Goal: Task Accomplishment & Management: Manage account settings

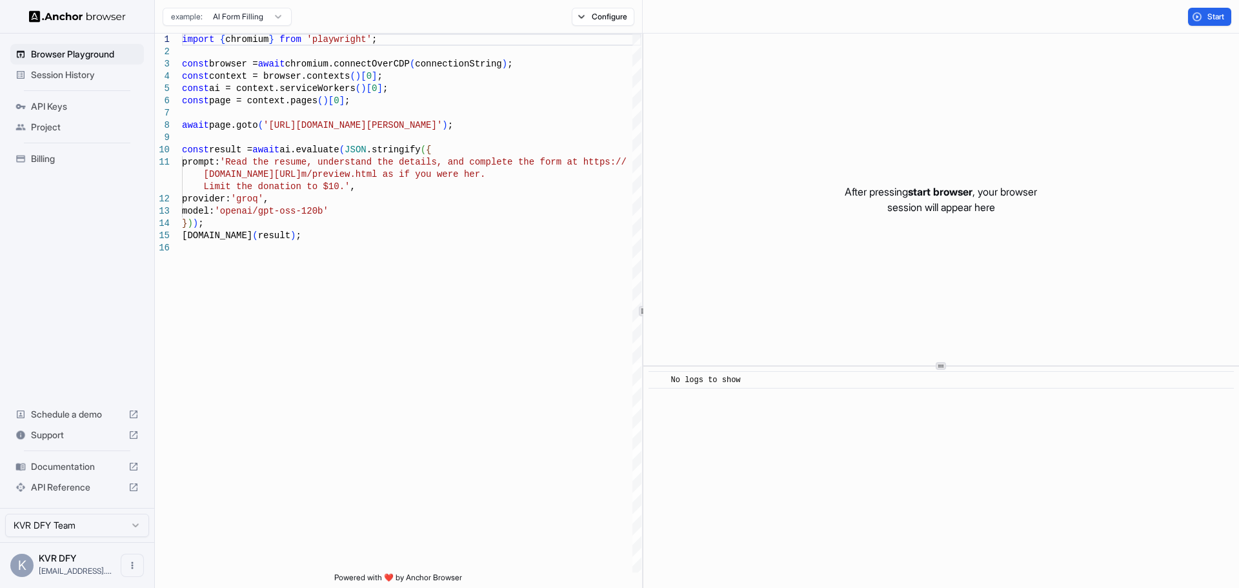
click at [52, 72] on span "Session History" at bounding box center [85, 74] width 108 height 13
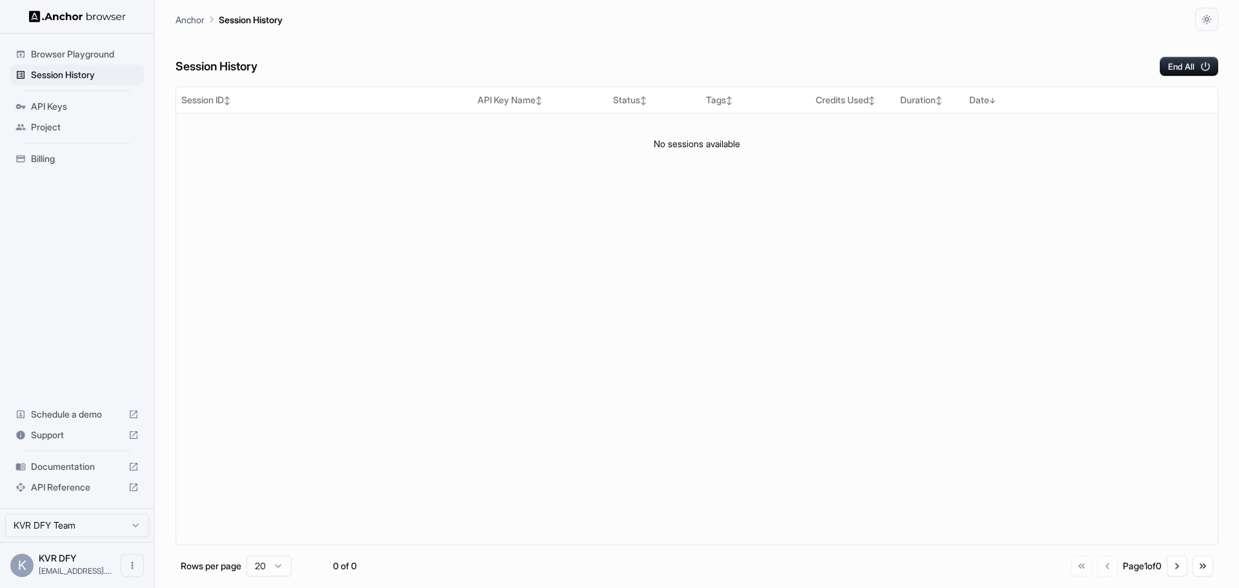
click at [59, 57] on span "Browser Playground" at bounding box center [85, 54] width 108 height 13
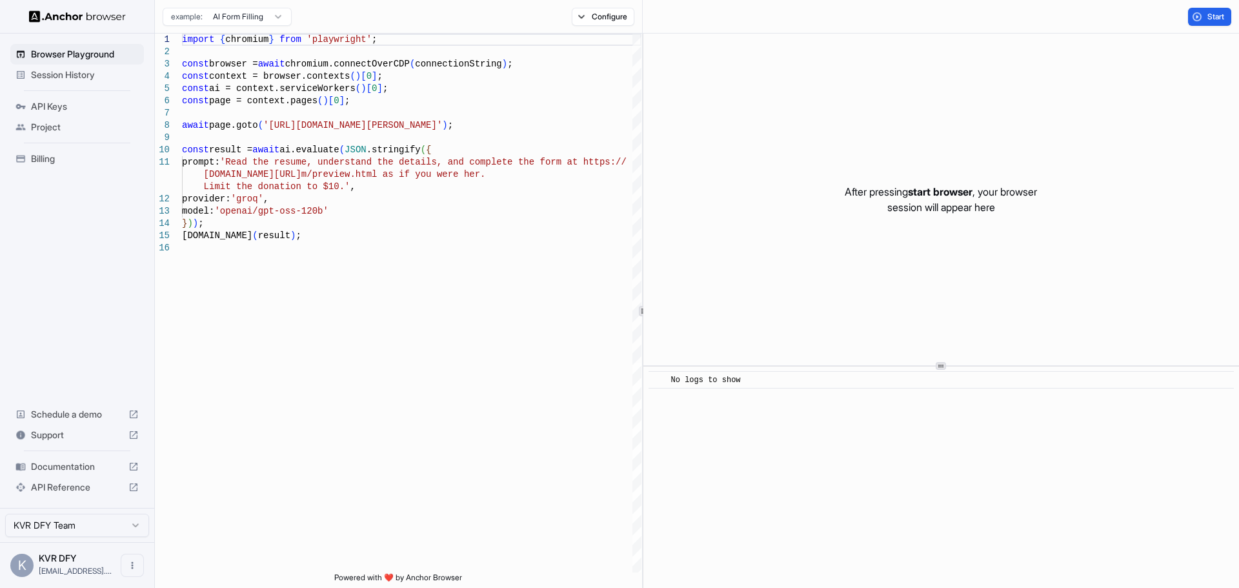
click at [43, 113] on div "API Keys" at bounding box center [77, 106] width 134 height 21
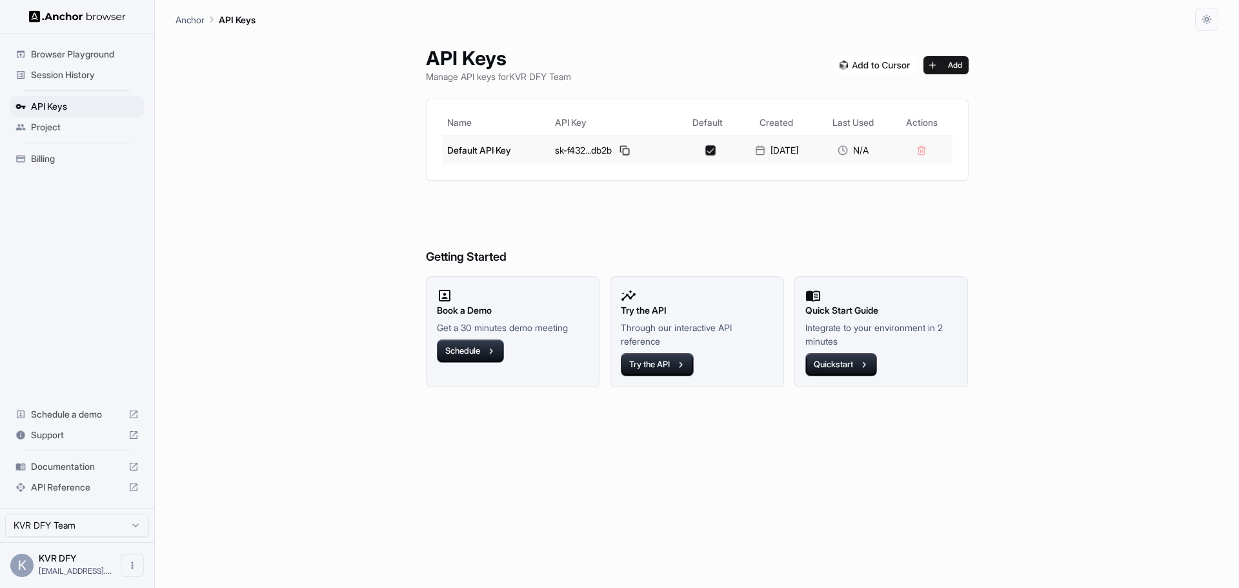
click at [932, 151] on td at bounding box center [921, 150] width 61 height 29
click at [935, 151] on td at bounding box center [921, 150] width 61 height 29
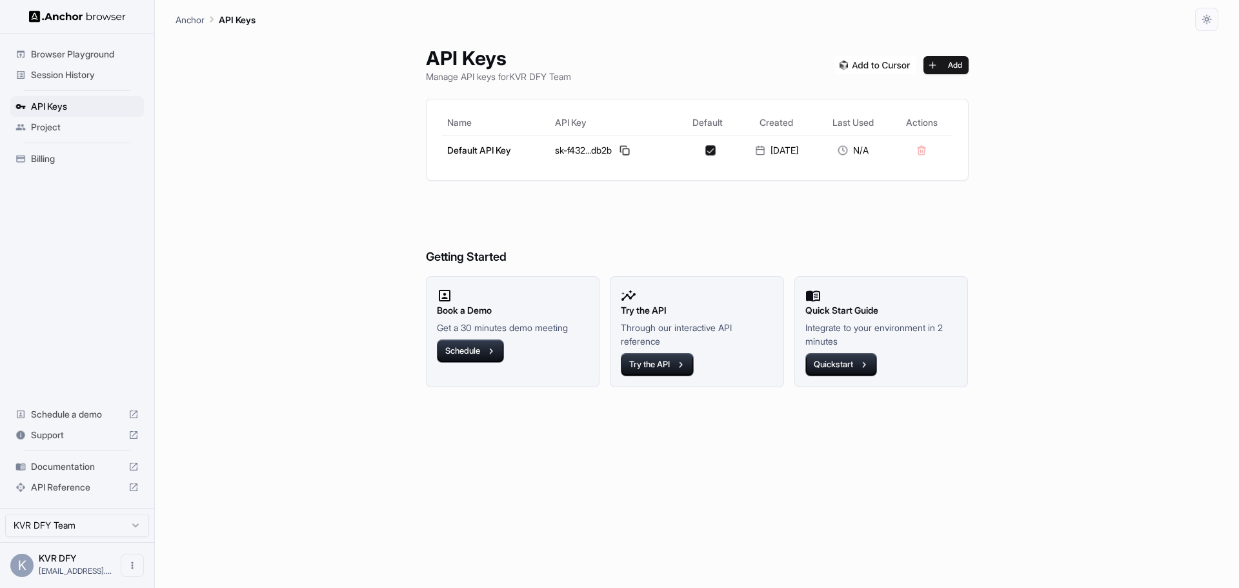
click at [892, 195] on div "API Keys Manage API keys for KVR DFY Team Add Name API Key Default Created Last…" at bounding box center [697, 309] width 574 height 557
click at [958, 68] on button "Add" at bounding box center [945, 65] width 45 height 18
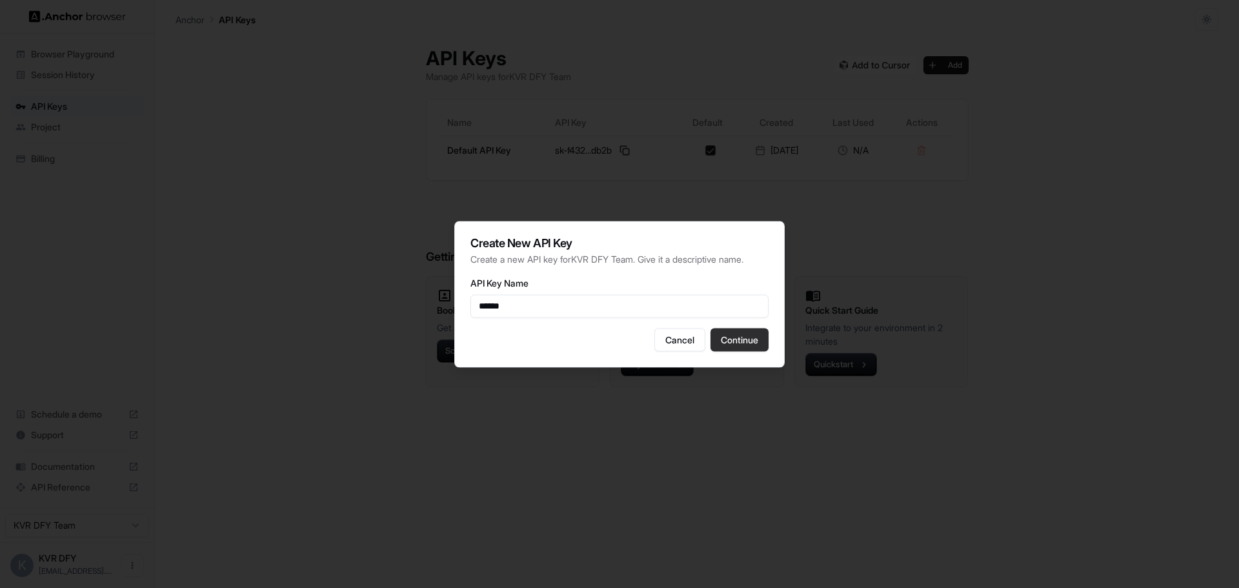
type input "******"
drag, startPoint x: 742, startPoint y: 340, endPoint x: 716, endPoint y: 336, distance: 26.7
click at [741, 339] on button "Continue" at bounding box center [739, 339] width 58 height 23
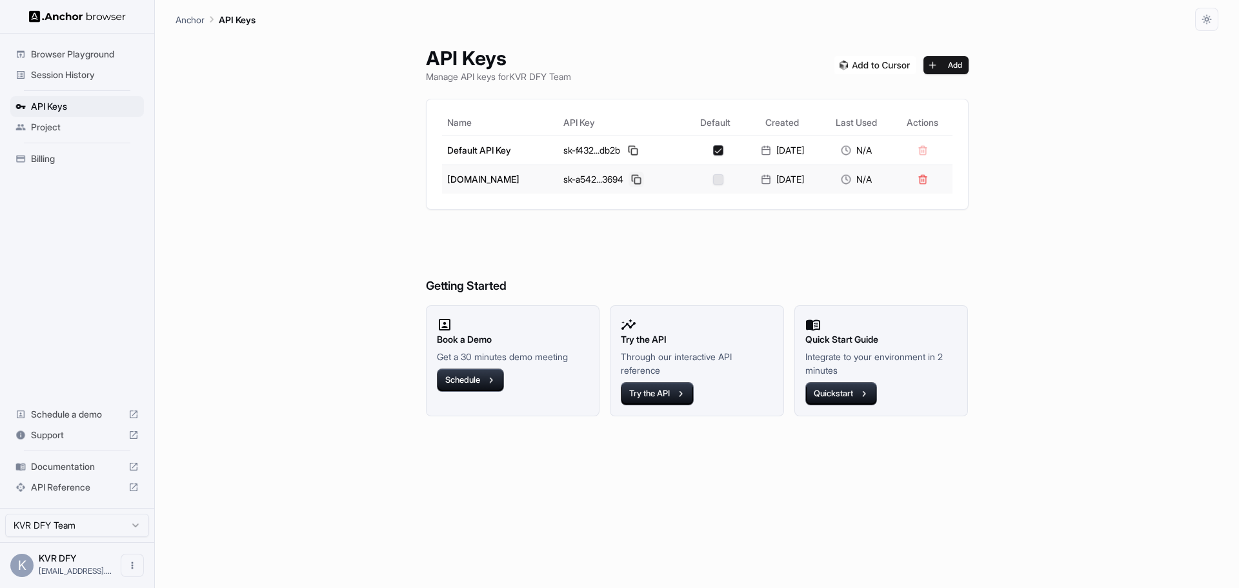
click at [628, 180] on button at bounding box center [635, 179] width 15 height 15
click at [72, 55] on span "Browser Playground" at bounding box center [85, 54] width 108 height 13
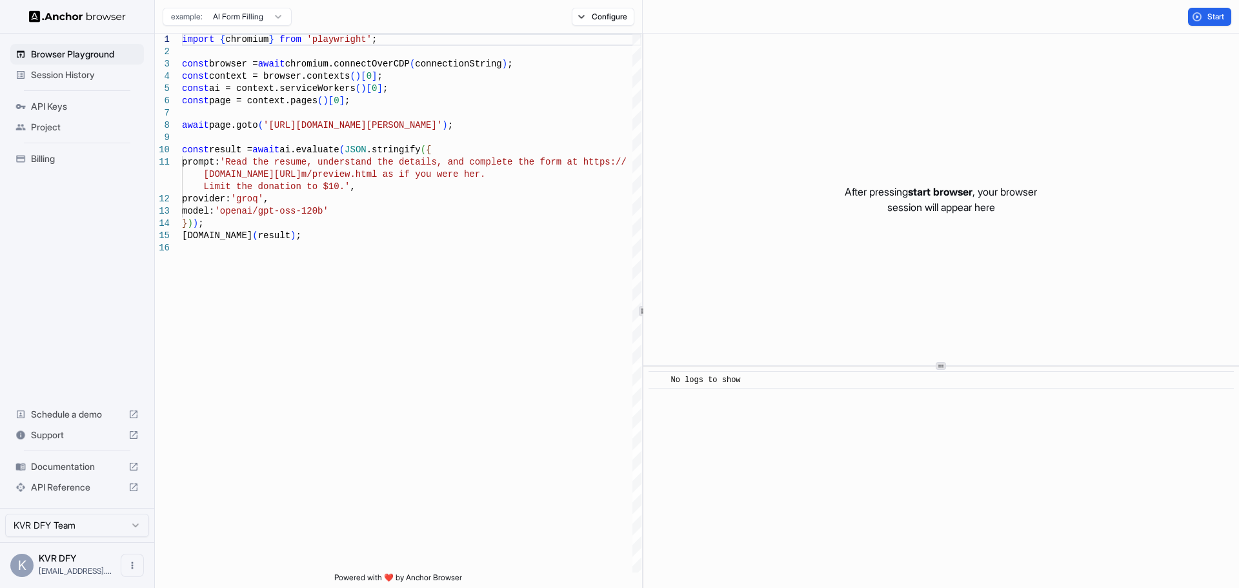
click at [239, 19] on html "Browser Playground Session History API Keys Project Billing Schedule a demo Sup…" at bounding box center [619, 294] width 1239 height 588
type textarea "**********"
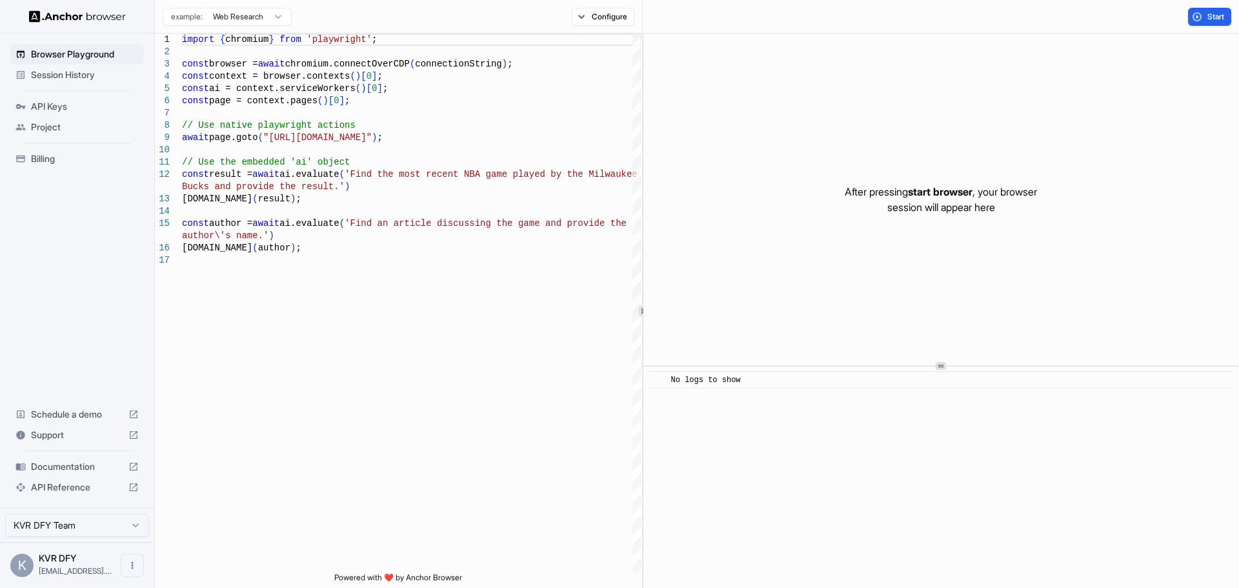
click at [259, 21] on html "Browser Playground Session History API Keys Project Billing Schedule a demo Sup…" at bounding box center [619, 294] width 1239 height 588
click at [1221, 14] on span "Start" at bounding box center [1216, 17] width 18 height 10
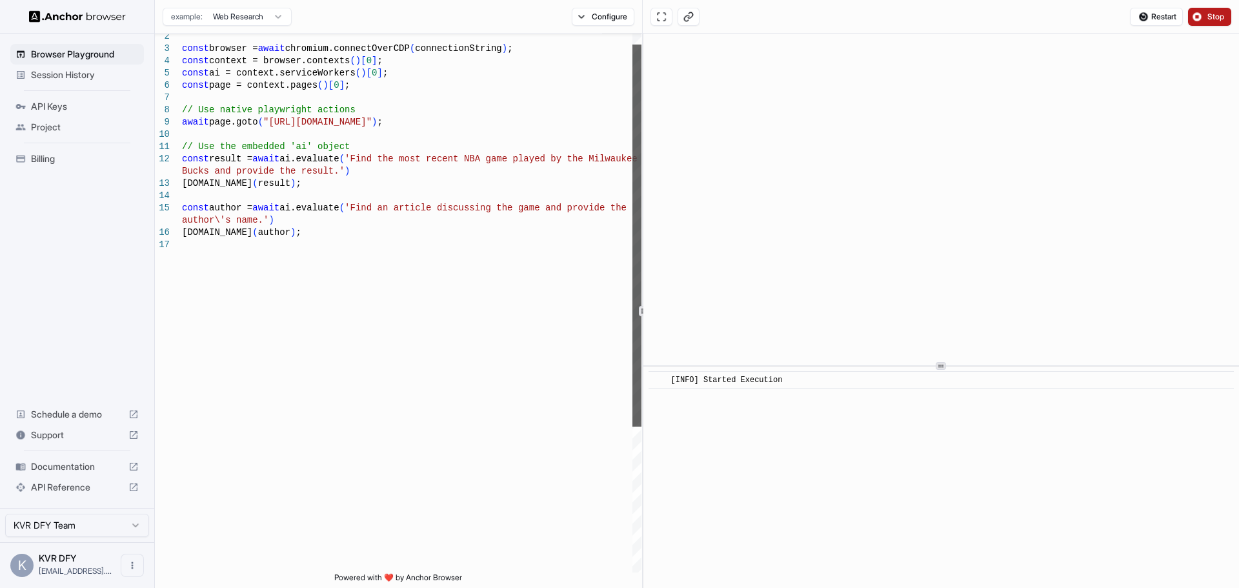
click at [632, 219] on div at bounding box center [636, 236] width 9 height 382
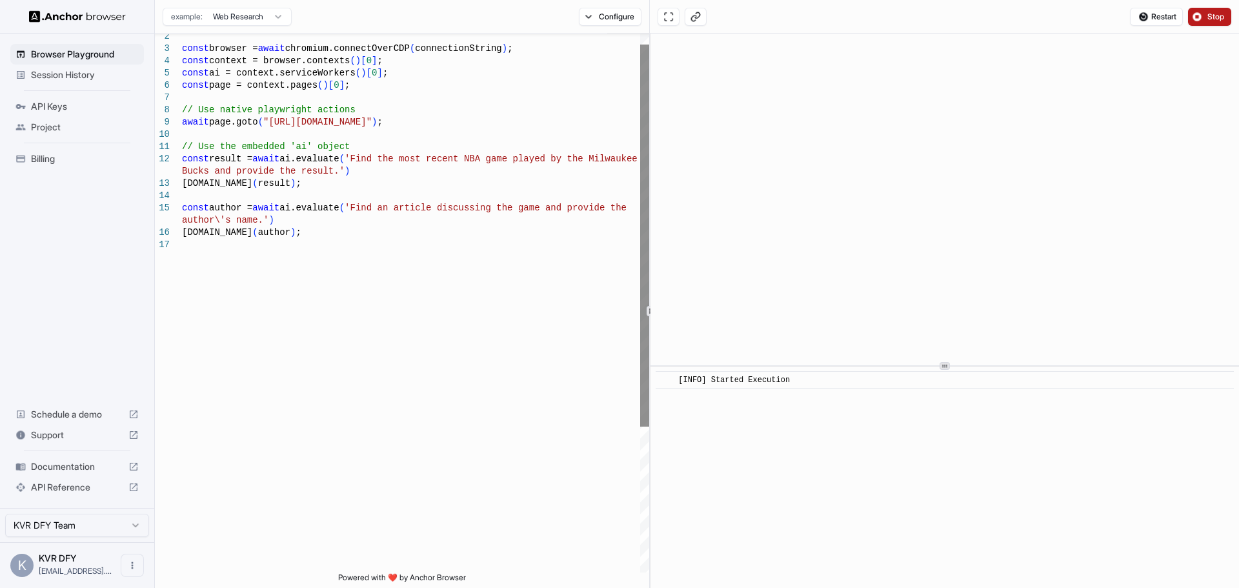
click at [649, 185] on div "**********" at bounding box center [697, 311] width 1084 height 554
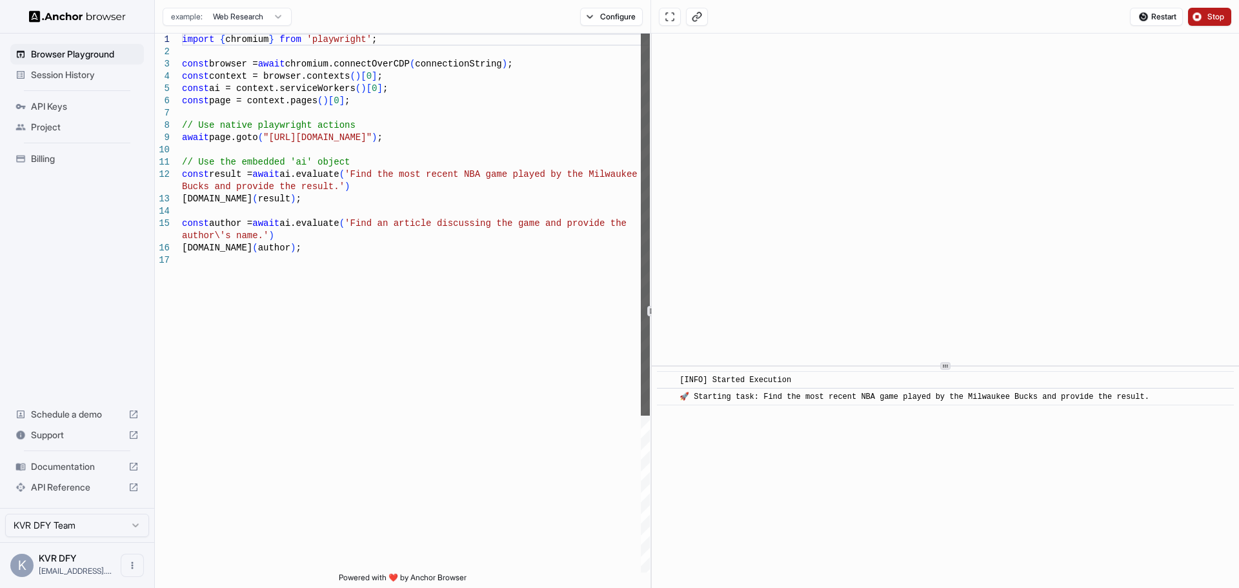
click at [650, 154] on div at bounding box center [645, 225] width 9 height 382
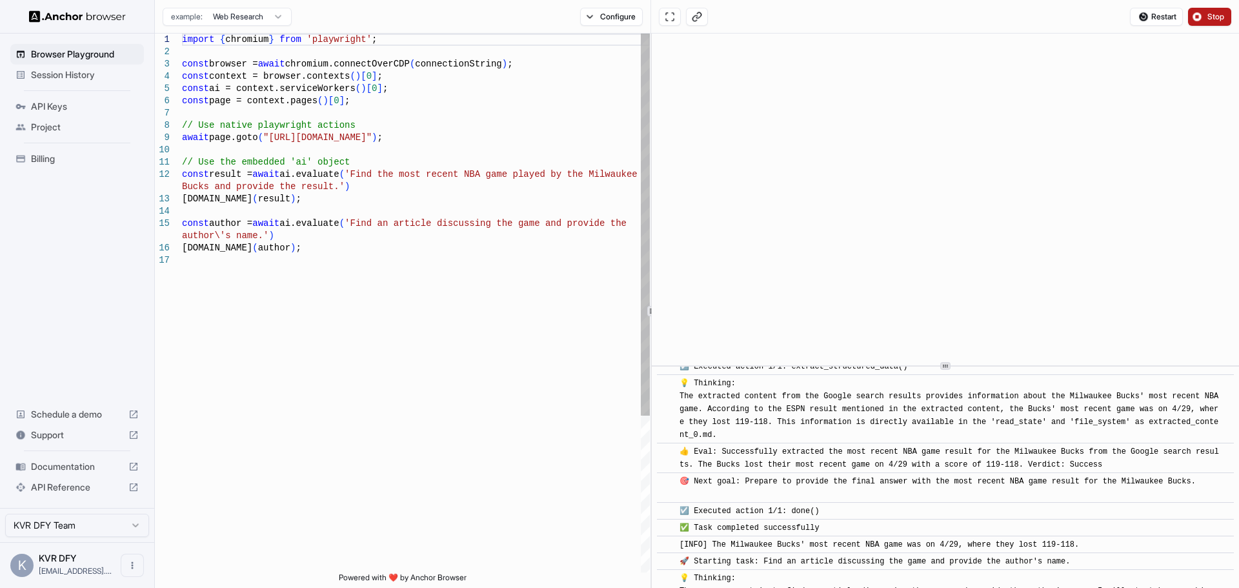
scroll to position [510, 0]
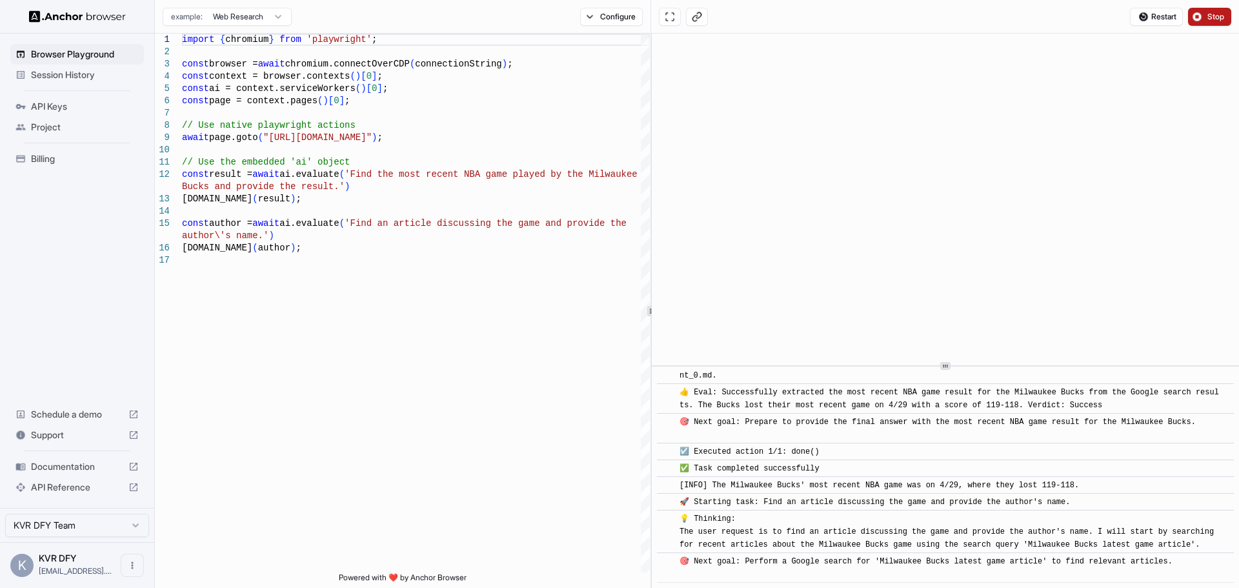
click at [60, 156] on span "Billing" at bounding box center [85, 158] width 108 height 13
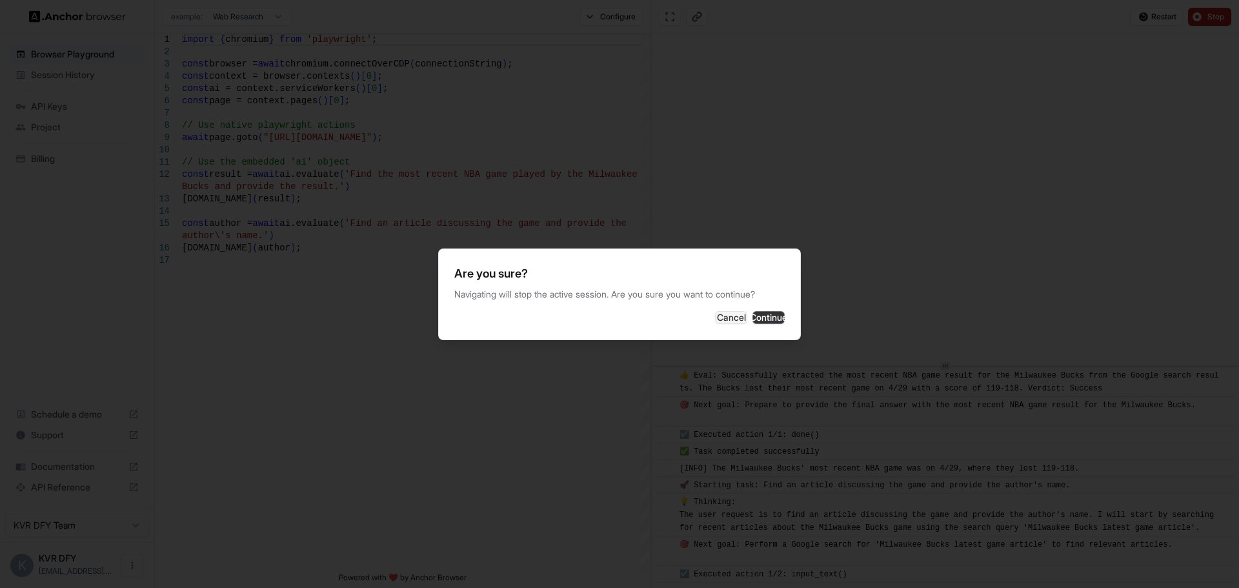
scroll to position [527, 0]
click at [772, 319] on button "Continue" at bounding box center [768, 317] width 32 height 13
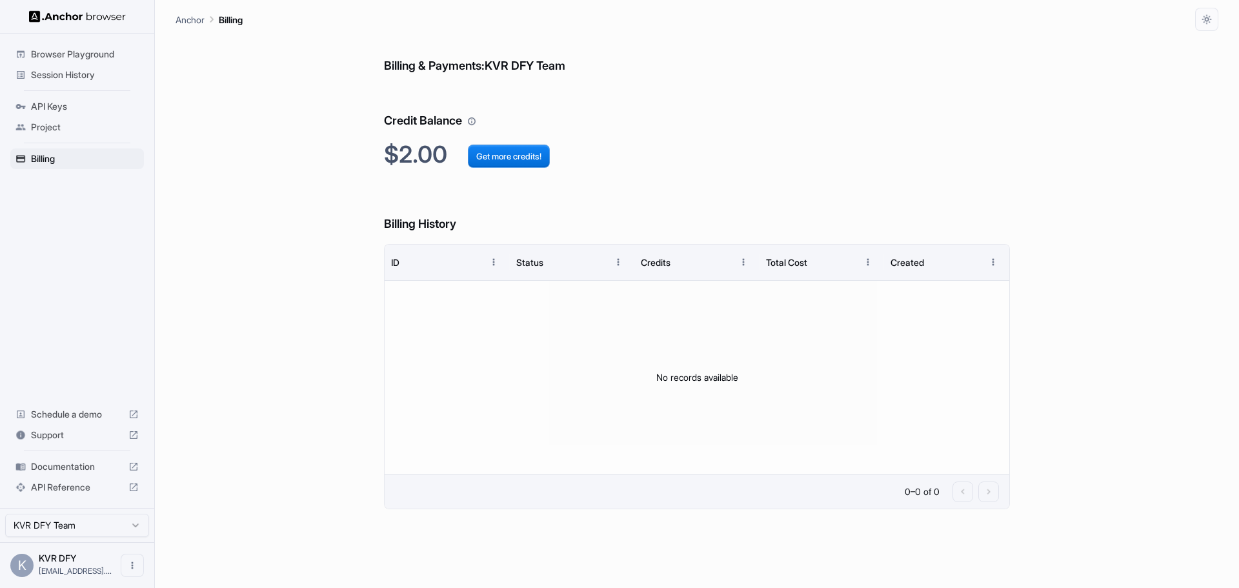
click at [67, 112] on span "API Keys" at bounding box center [85, 106] width 108 height 13
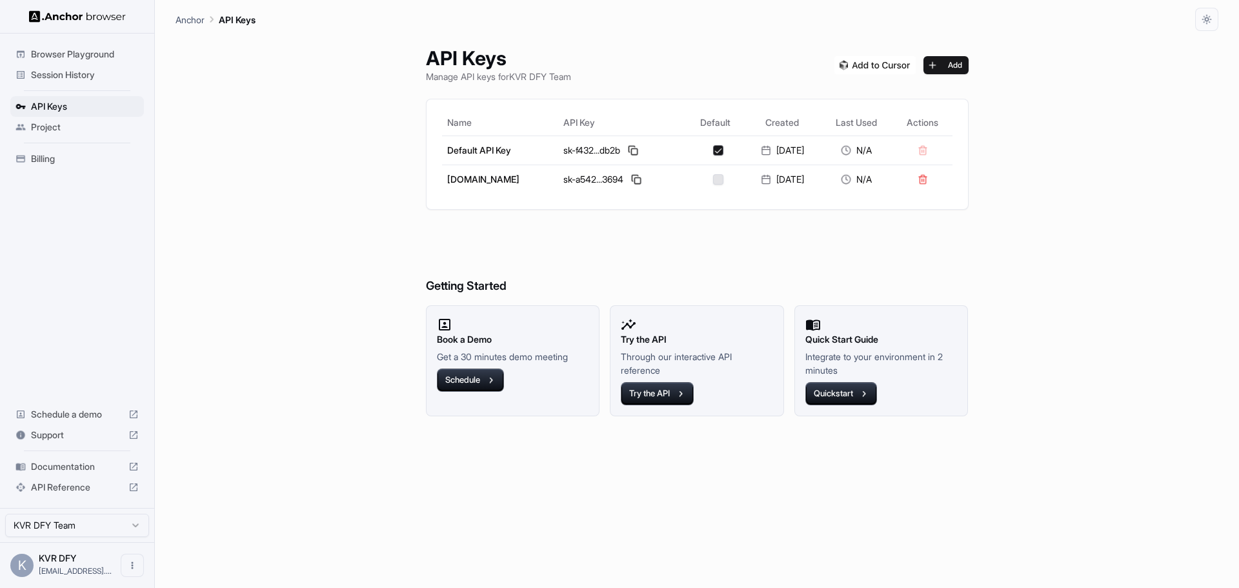
click at [61, 130] on span "Project" at bounding box center [85, 127] width 108 height 13
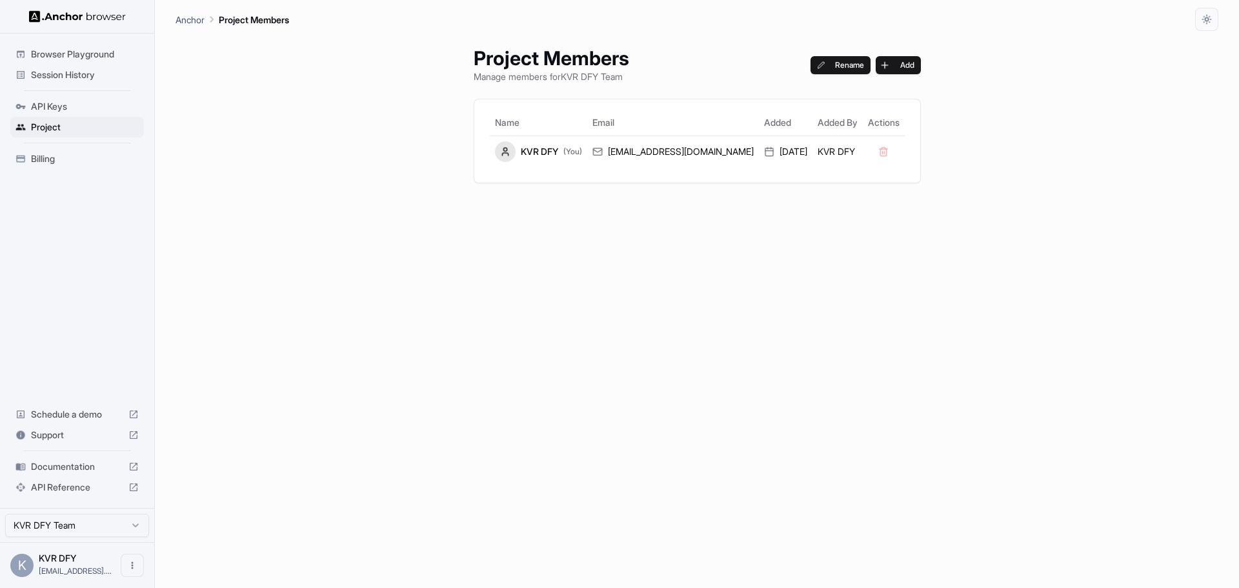
click at [55, 157] on span "Billing" at bounding box center [85, 158] width 108 height 13
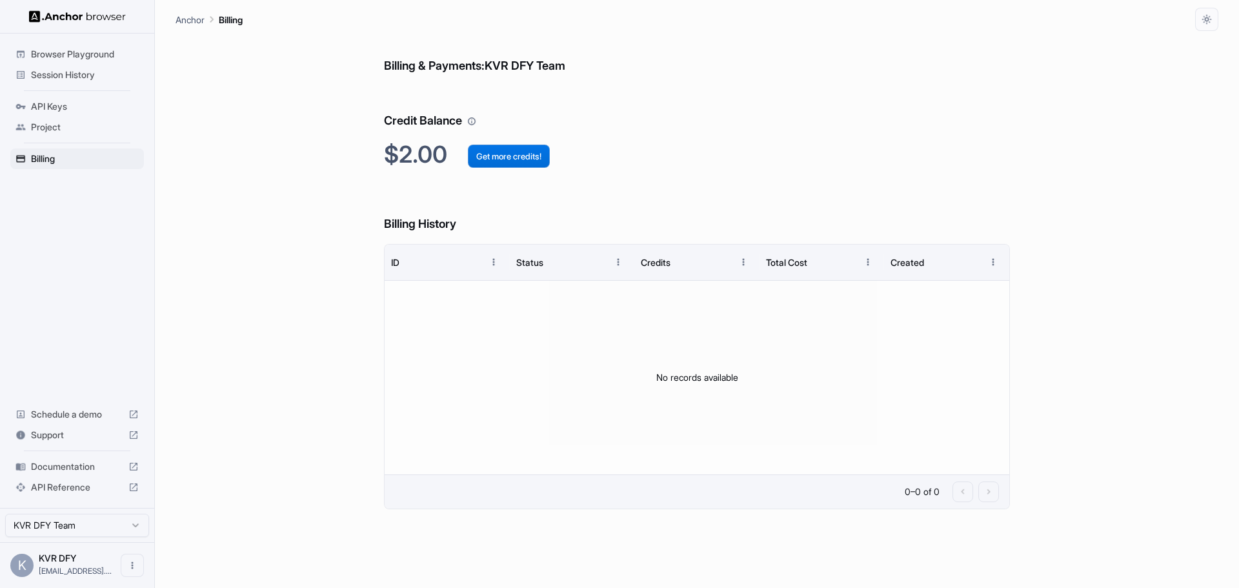
click at [523, 161] on button "Get more credits!" at bounding box center [509, 156] width 82 height 23
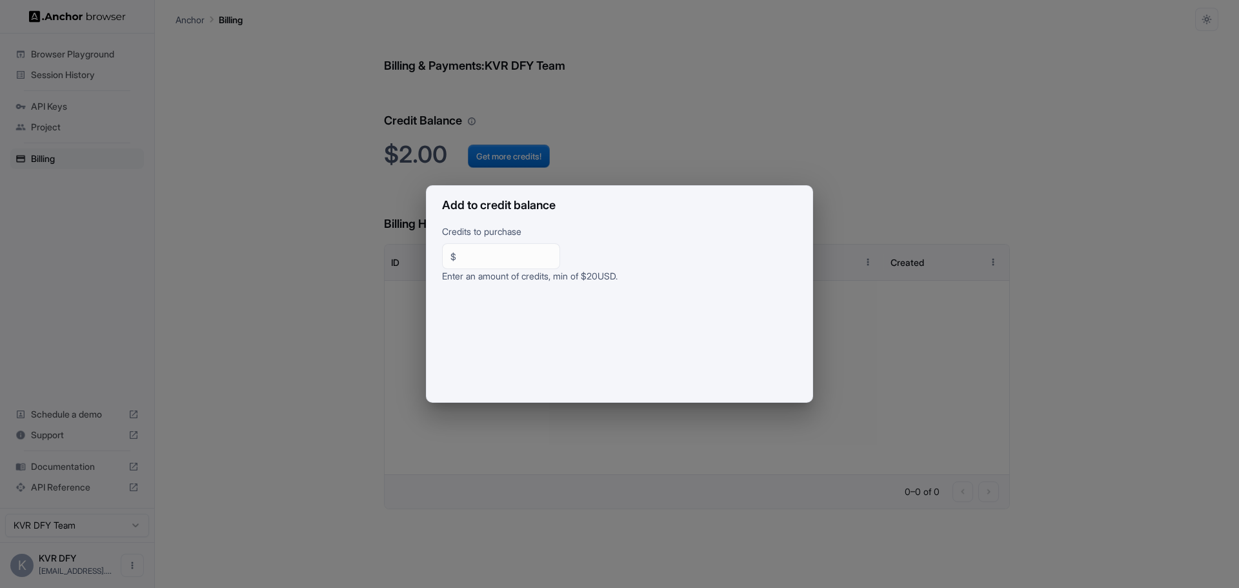
click at [350, 285] on div "Add to credit balance Credits to purchase $ ** ​ Enter an amount of credits, mi…" at bounding box center [619, 294] width 1239 height 588
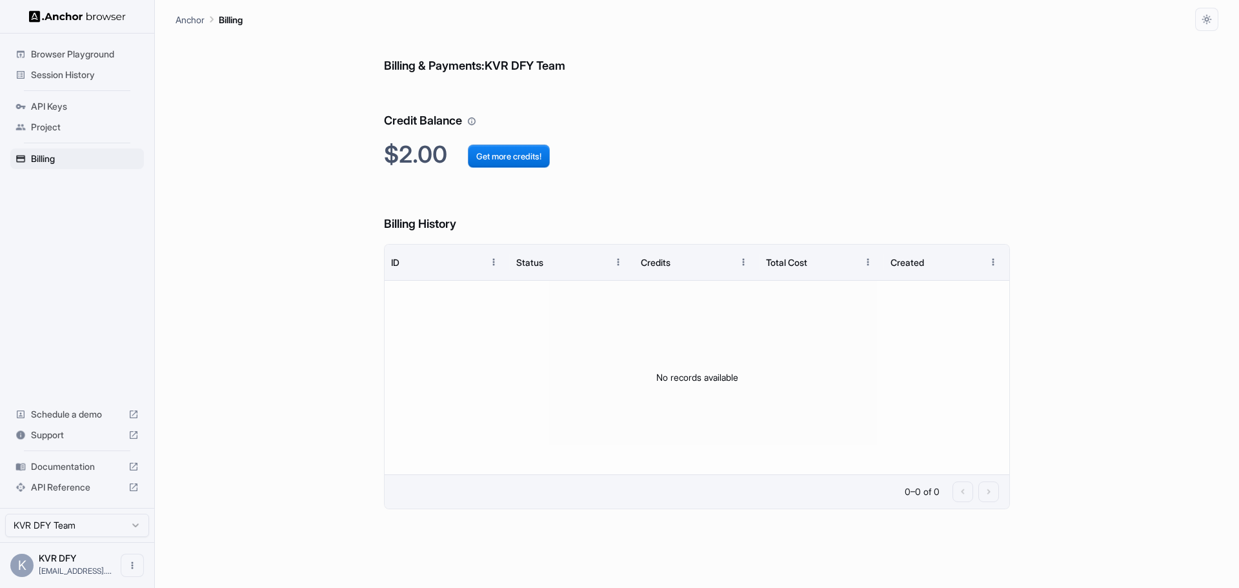
click at [93, 56] on span "Browser Playground" at bounding box center [85, 54] width 108 height 13
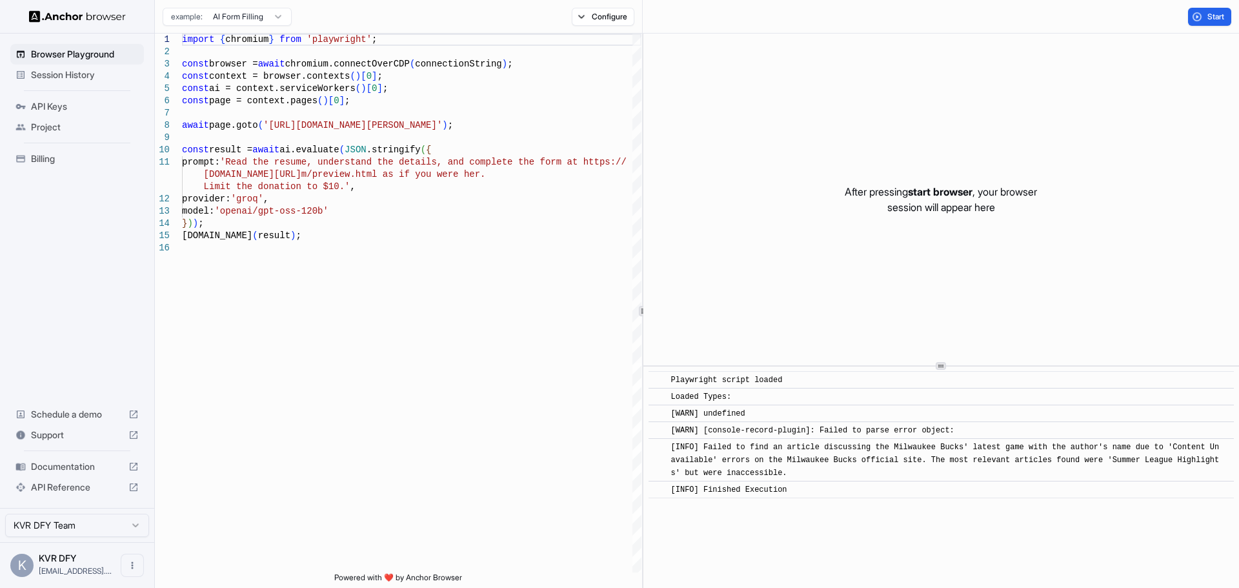
click at [67, 277] on div "Browser Playground Session History API Keys Project Billing Schedule a demo Sup…" at bounding box center [77, 271] width 154 height 474
